Goal: Information Seeking & Learning: Learn about a topic

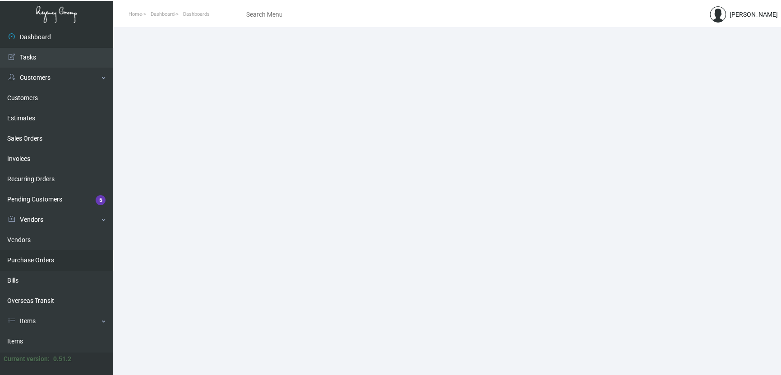
click at [30, 259] on link "Purchase Orders" at bounding box center [56, 260] width 113 height 20
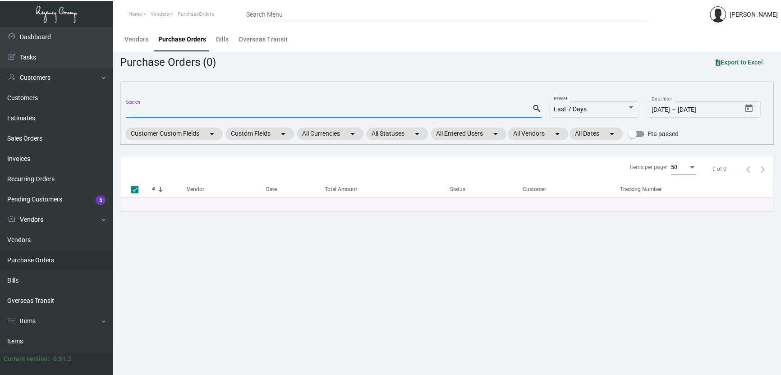
click at [151, 108] on input "Search" at bounding box center [329, 111] width 406 height 7
click at [23, 343] on link "Items" at bounding box center [56, 341] width 113 height 20
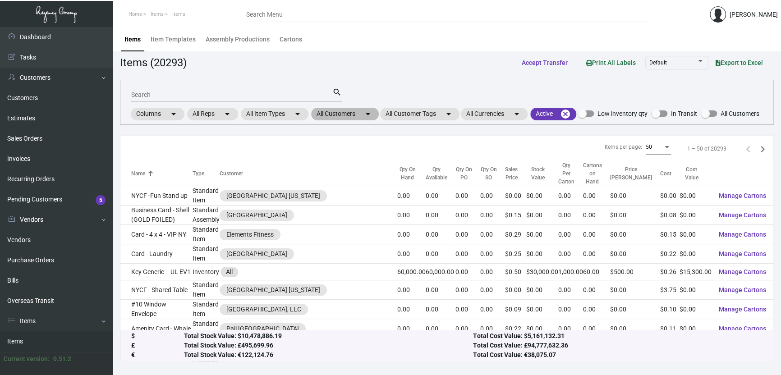
click at [358, 114] on mat-chip "All Customers arrow_drop_down" at bounding box center [345, 114] width 68 height 13
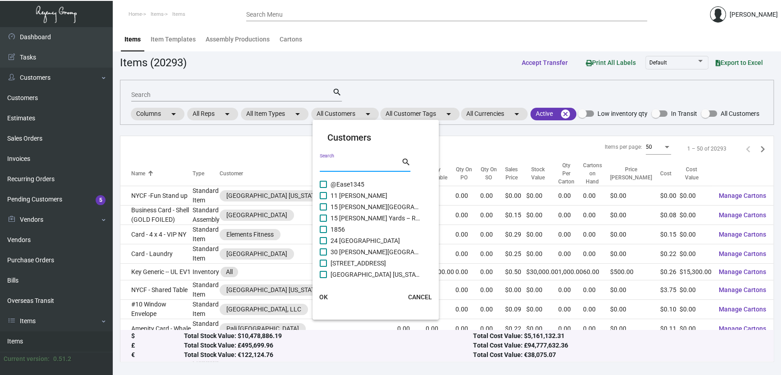
click at [343, 164] on input "Search" at bounding box center [360, 164] width 81 height 7
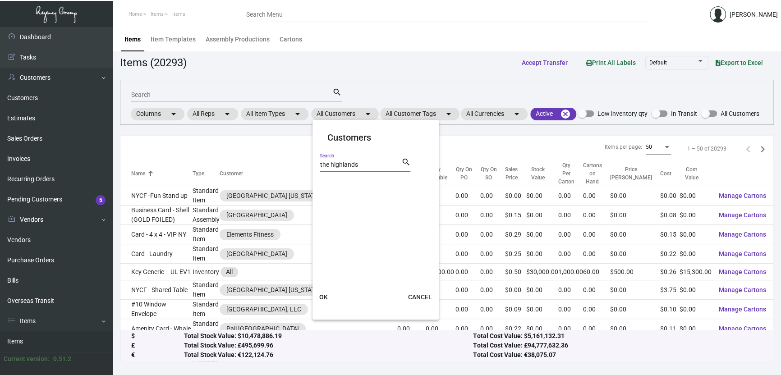
drag, startPoint x: 331, startPoint y: 164, endPoint x: 280, endPoint y: 160, distance: 50.7
click at [284, 160] on div "Customers the highlands Search search OK CANCEL" at bounding box center [390, 187] width 781 height 375
type input "highlands"
click at [325, 184] on span at bounding box center [323, 184] width 7 height 7
click at [323, 188] on input "Ageility - Overture Highlands" at bounding box center [323, 188] width 0 height 0
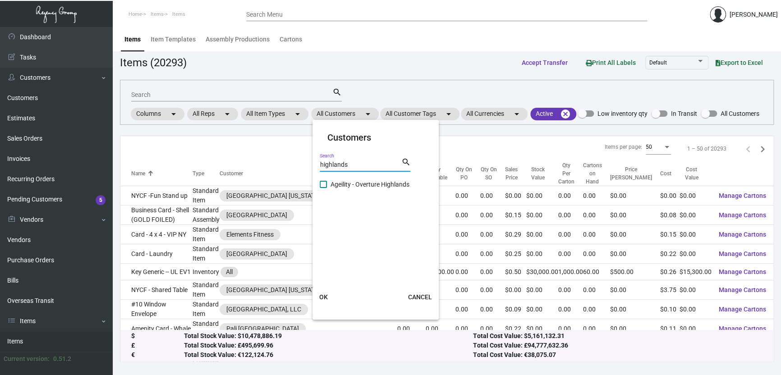
checkbox input "true"
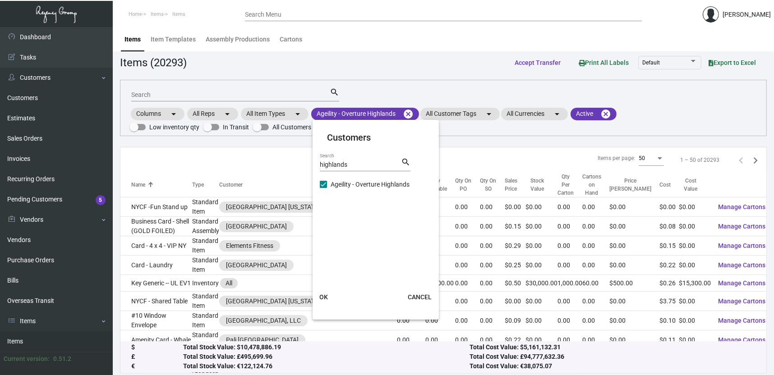
click at [262, 153] on div at bounding box center [387, 187] width 774 height 375
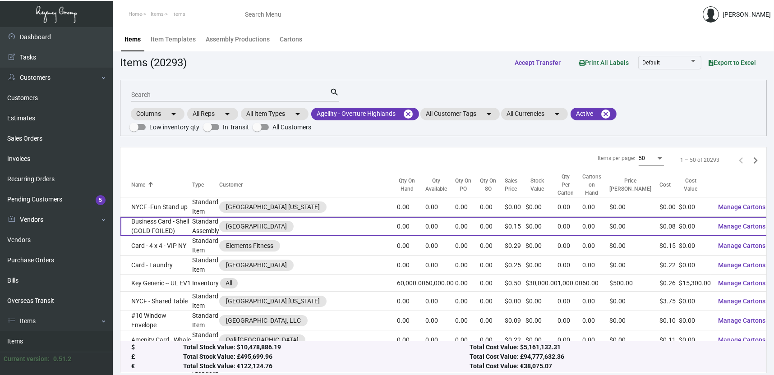
click at [165, 217] on td "Business Card - Shell (GOLD FOILED)" at bounding box center [156, 226] width 72 height 19
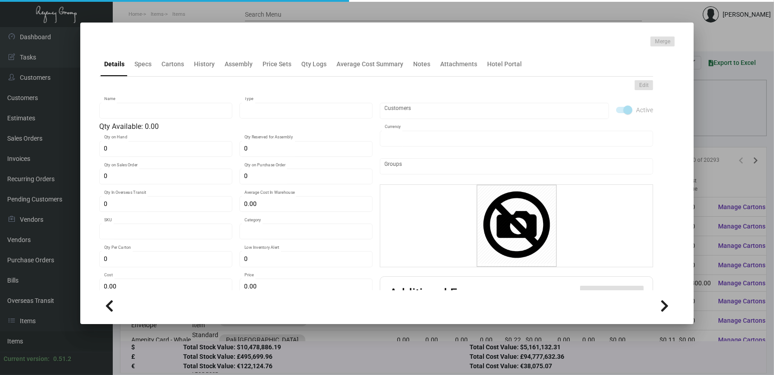
type input "Business Card - Shell (GOLD FOILED)"
type input "Standard Assembly"
type input "$ 0.00"
type input "BRH-Business Card-37"
type input "Standard"
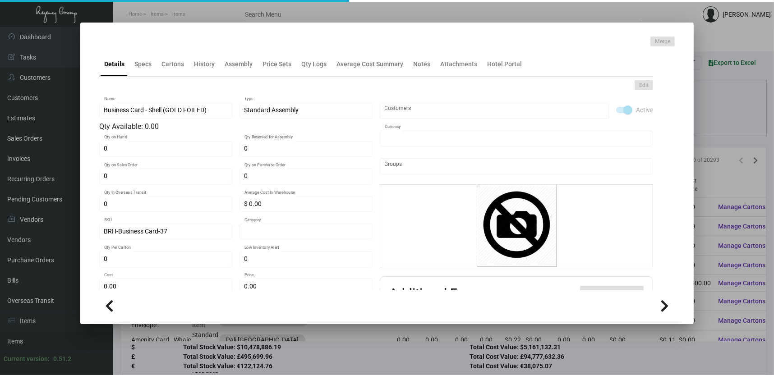
type input "$ 0.0807"
type input "$ 0.15"
checkbox input "true"
type input "United States Dollar $"
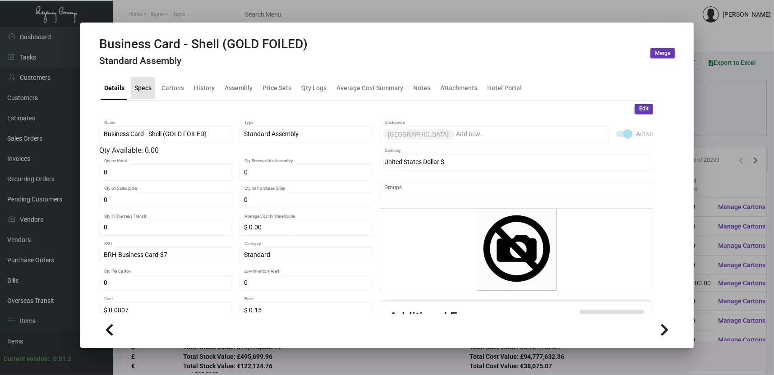
click at [141, 91] on div "Specs" at bounding box center [142, 87] width 17 height 9
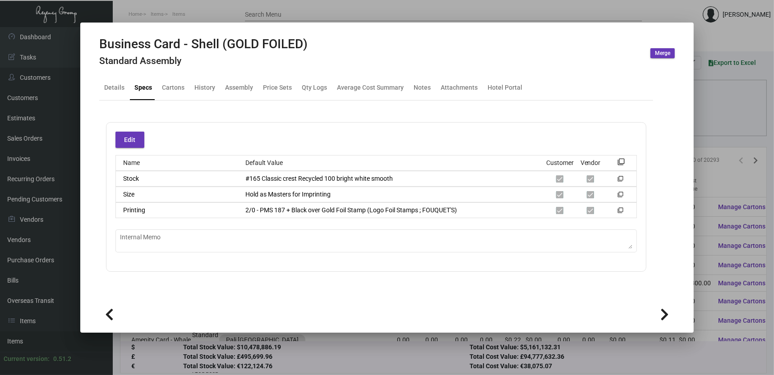
click at [201, 18] on div at bounding box center [387, 187] width 774 height 375
